Goal: Find specific page/section: Find specific page/section

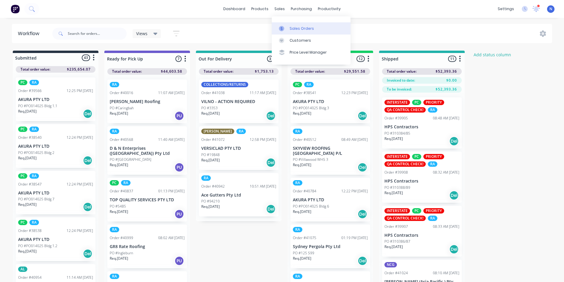
click at [295, 27] on div "Sales Orders" at bounding box center [302, 28] width 24 height 5
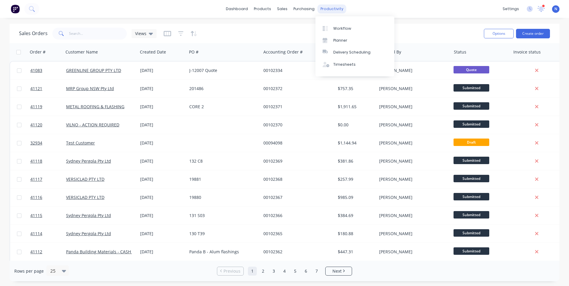
click at [333, 10] on div "productivity" at bounding box center [331, 8] width 29 height 9
click at [343, 29] on div "Workflow" at bounding box center [342, 28] width 18 height 5
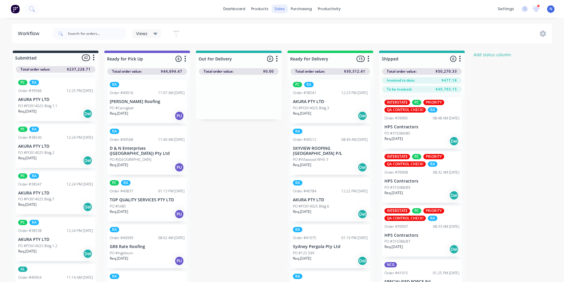
click at [278, 12] on div "sales" at bounding box center [280, 8] width 16 height 9
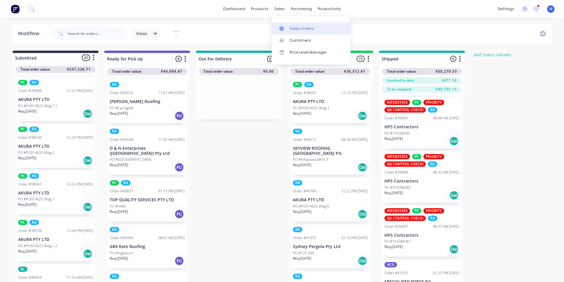
click at [300, 32] on link "Sales Orders" at bounding box center [311, 28] width 79 height 12
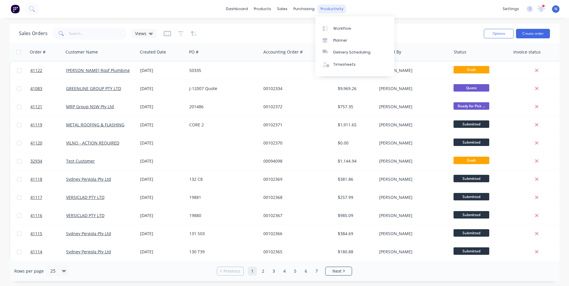
click at [323, 11] on div "productivity" at bounding box center [331, 8] width 29 height 9
click at [337, 25] on link "Workflow" at bounding box center [354, 28] width 79 height 12
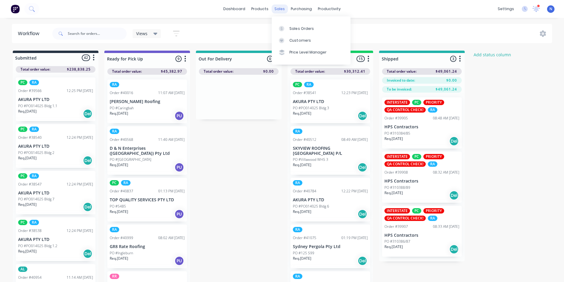
click at [282, 11] on div "sales" at bounding box center [280, 8] width 16 height 9
click at [314, 33] on link "Sales Orders" at bounding box center [311, 28] width 79 height 12
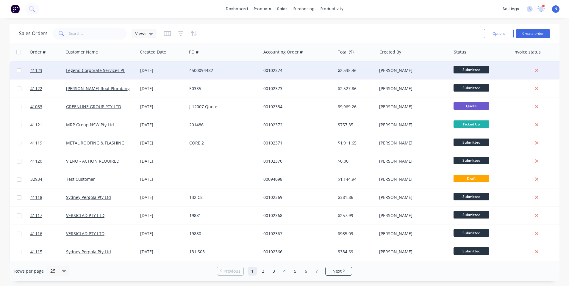
click at [284, 73] on div "00102374" at bounding box center [296, 71] width 66 height 6
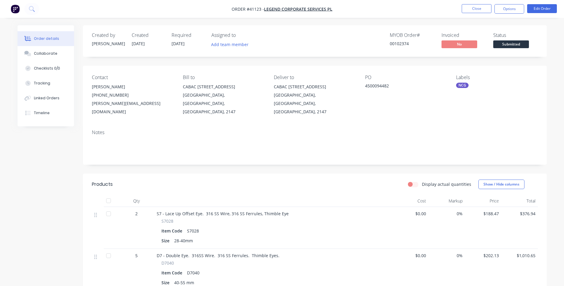
scroll to position [60, 0]
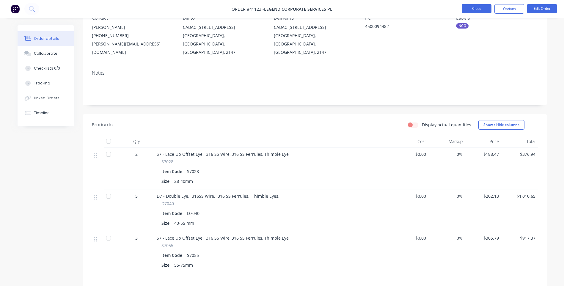
click at [478, 8] on button "Close" at bounding box center [477, 8] width 30 height 9
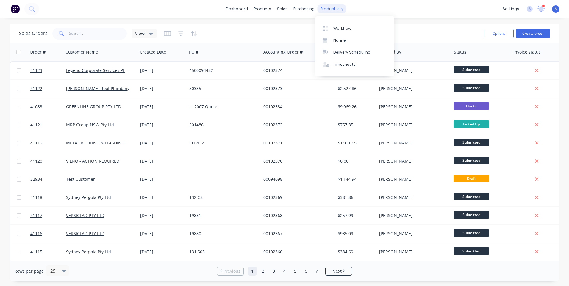
click at [329, 10] on div "productivity" at bounding box center [331, 8] width 29 height 9
click at [336, 26] on div "Workflow" at bounding box center [342, 28] width 18 height 5
